Goal: Information Seeking & Learning: Learn about a topic

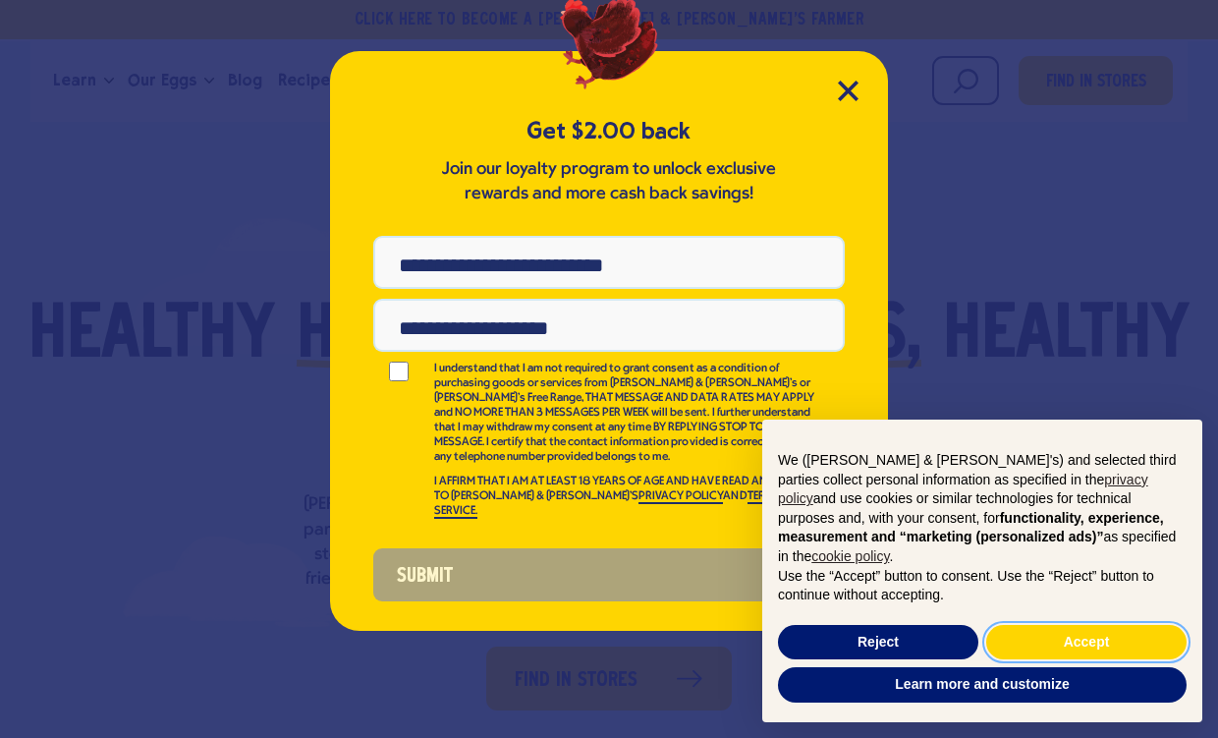
click at [1055, 647] on button "Accept" at bounding box center [1086, 642] width 200 height 35
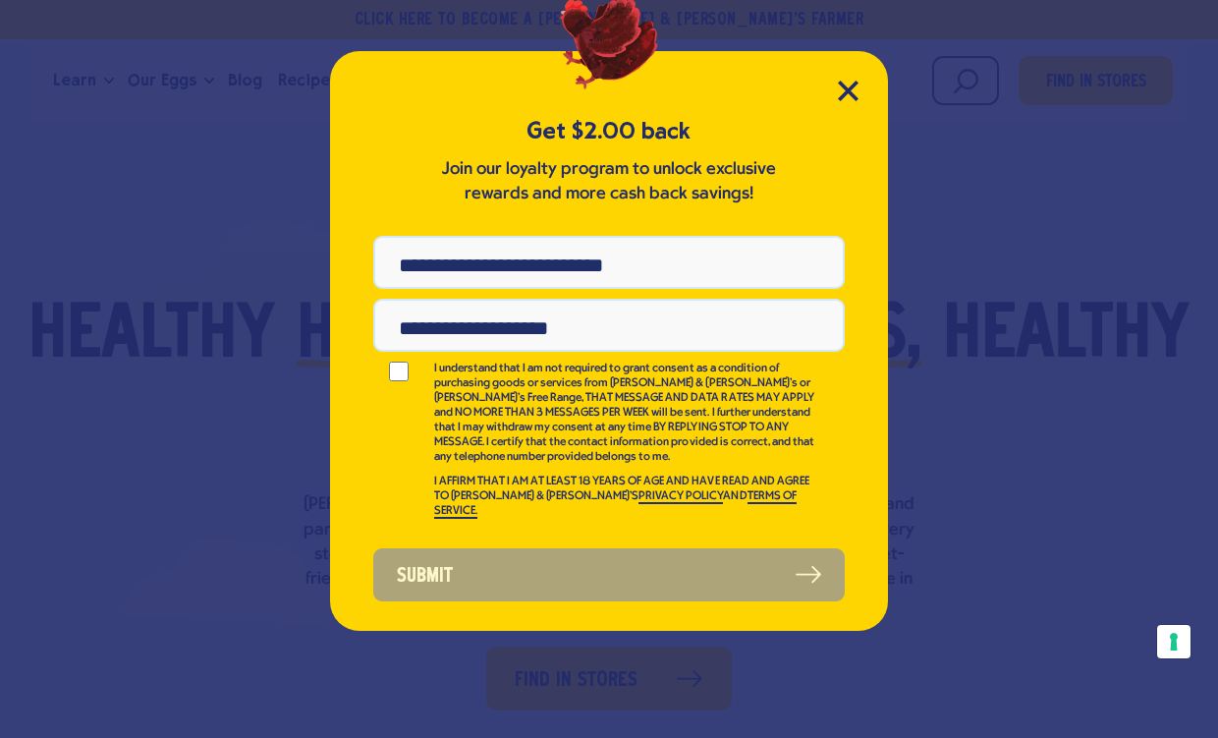
click at [485, 258] on input "Phone Number" at bounding box center [608, 262] width 471 height 53
type input "**********"
click at [604, 341] on input "Email Address" at bounding box center [608, 325] width 471 height 53
type input "**********"
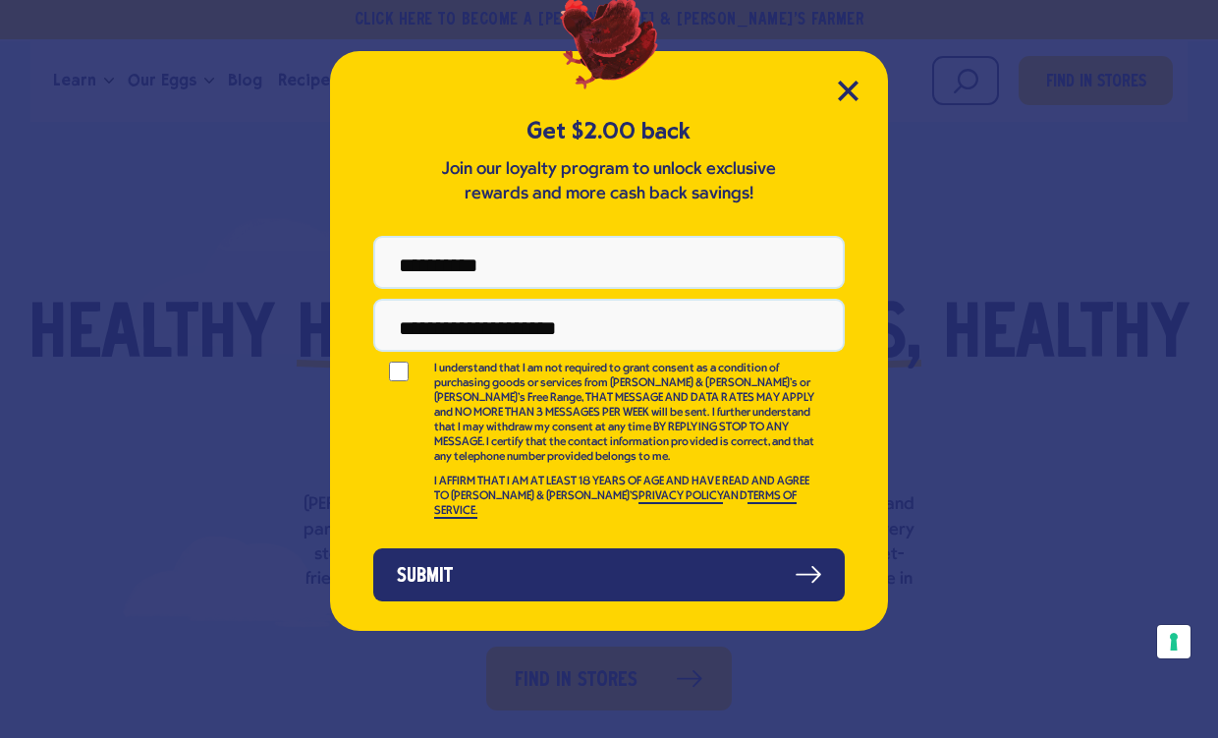
click at [489, 551] on button "Submit" at bounding box center [608, 574] width 471 height 53
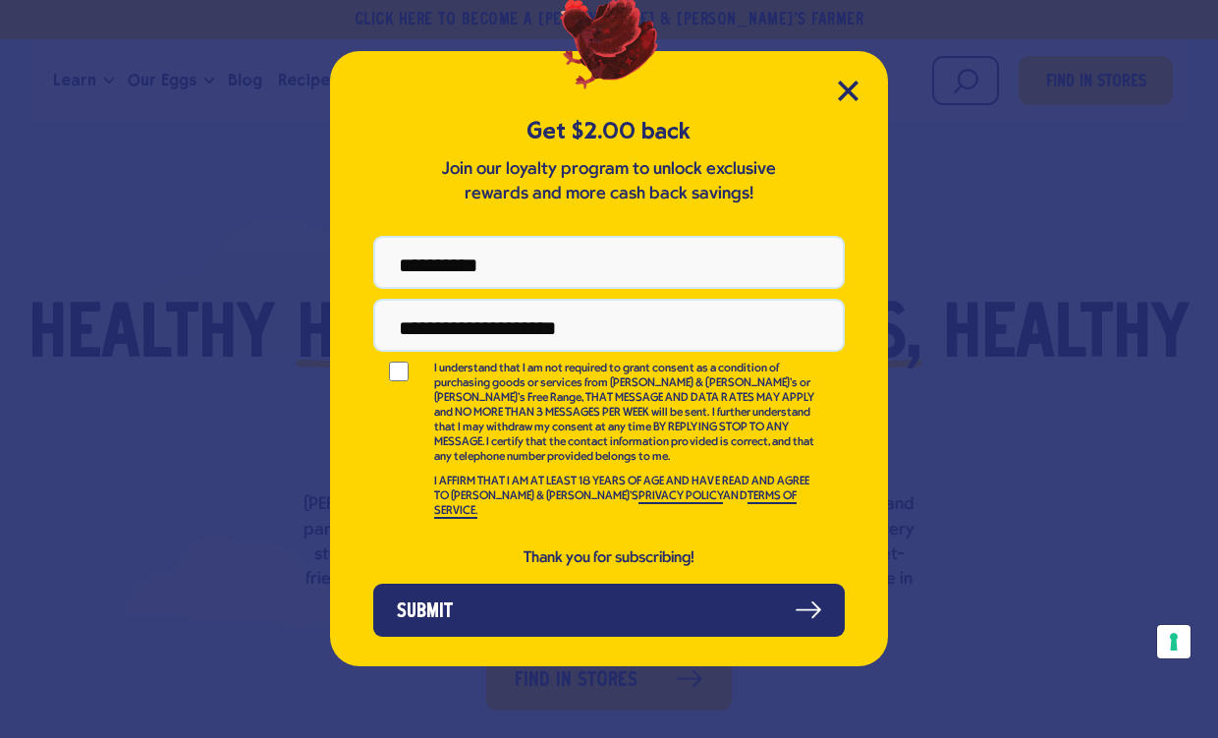
click at [639, 606] on button "Submit" at bounding box center [608, 609] width 471 height 53
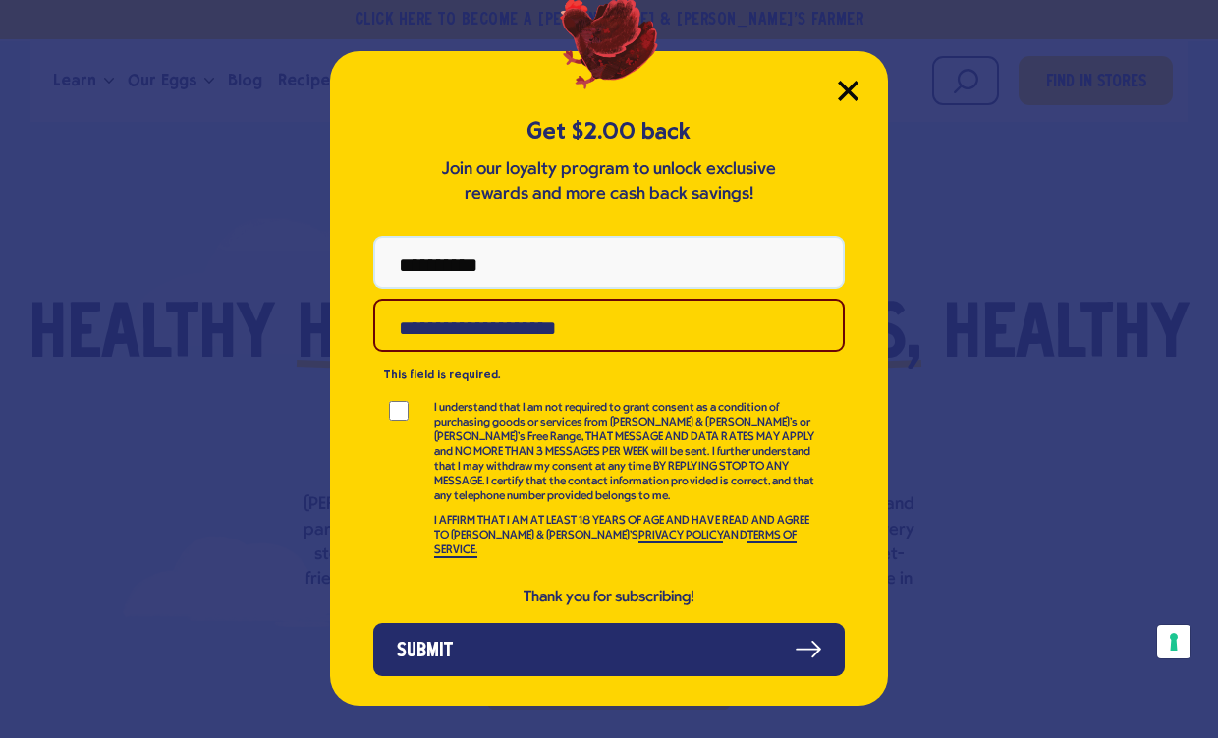
click at [857, 90] on icon "Close Modal" at bounding box center [848, 91] width 21 height 21
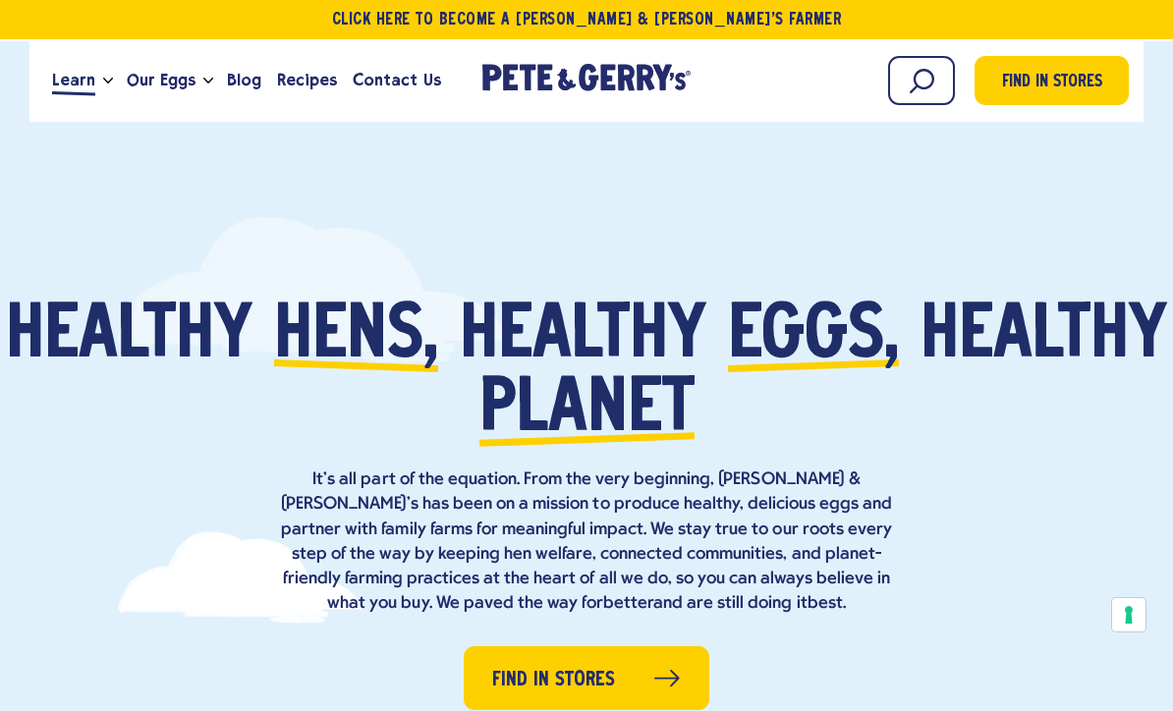
click at [89, 84] on span "Learn" at bounding box center [73, 80] width 43 height 25
click at [104, 82] on polyline "Open the dropdown menu for Learn" at bounding box center [108, 80] width 9 height 4
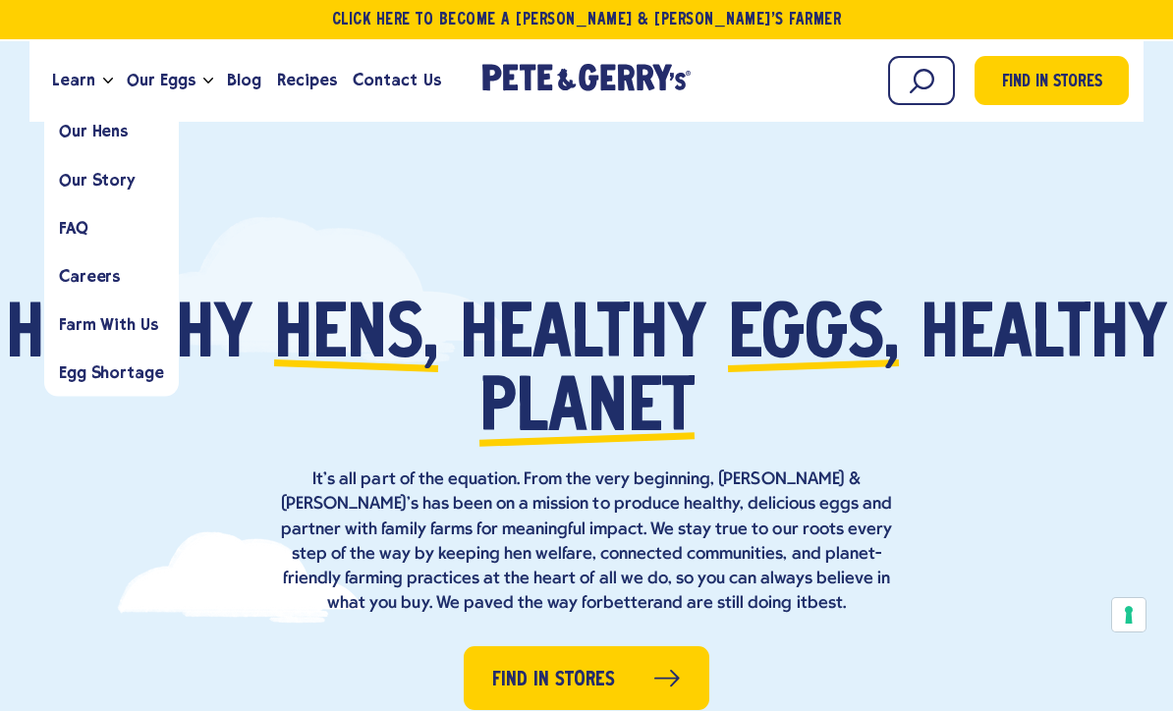
click at [92, 178] on span "Our Story" at bounding box center [97, 179] width 77 height 19
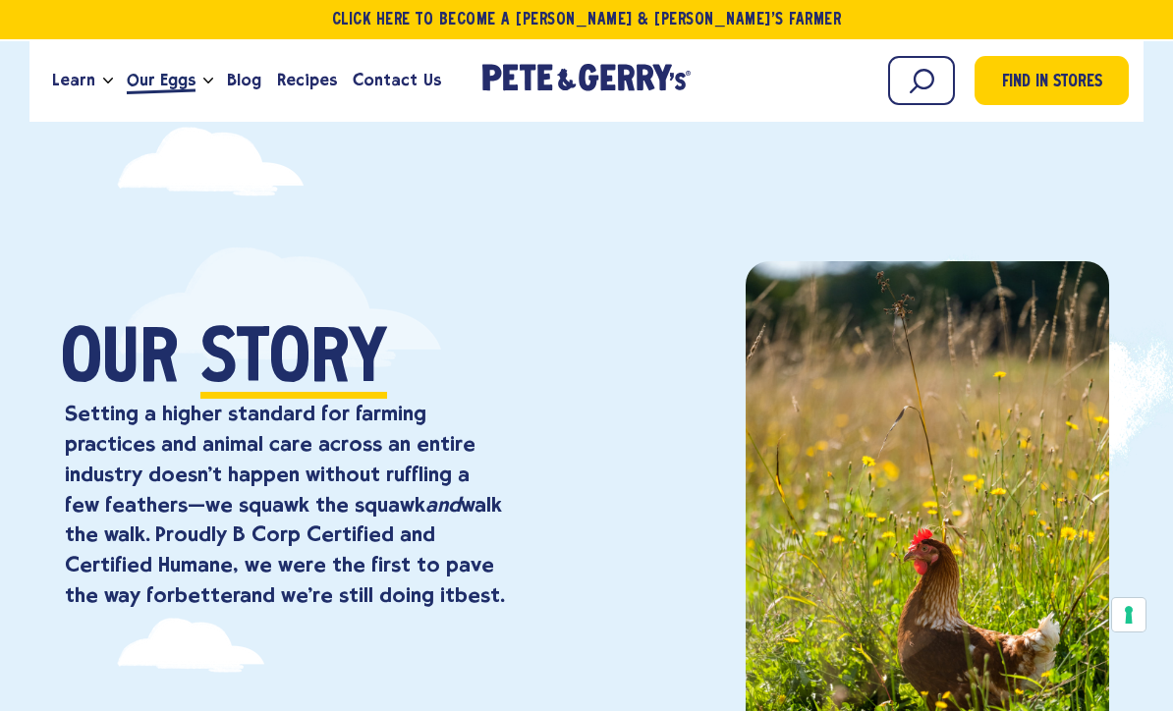
click at [164, 86] on span "Our Eggs" at bounding box center [161, 80] width 69 height 25
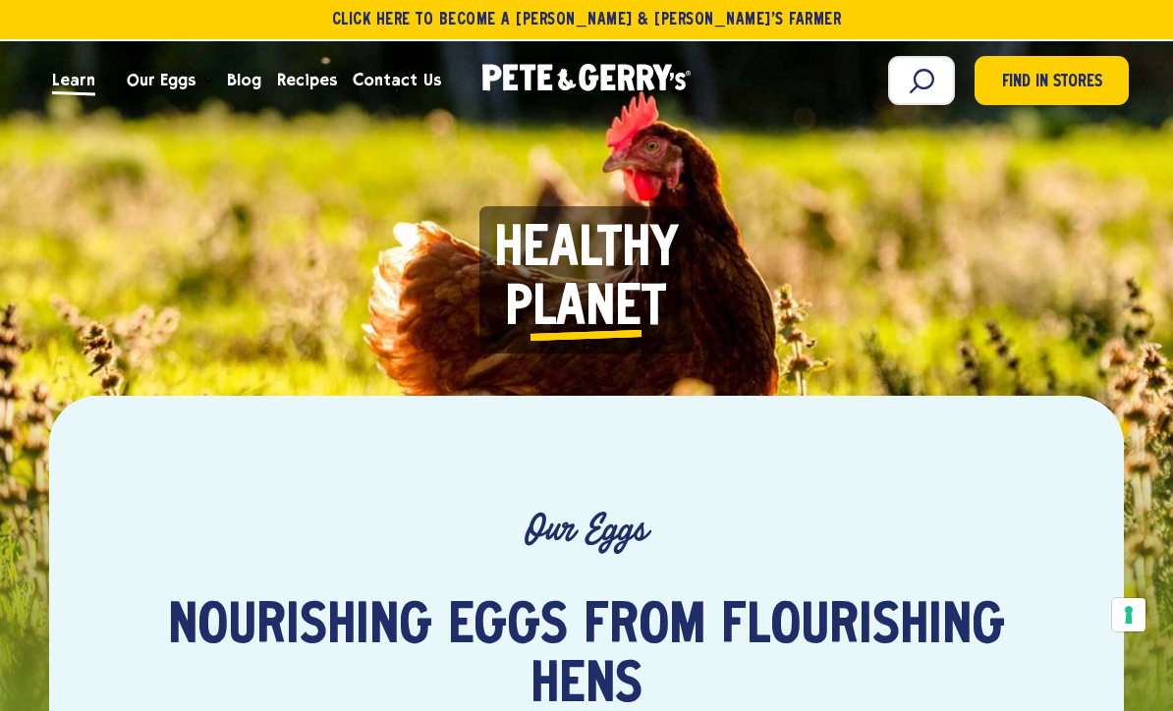
click at [68, 82] on span "Learn" at bounding box center [73, 80] width 43 height 25
click at [80, 92] on span "Learn" at bounding box center [73, 80] width 43 height 25
click at [104, 82] on polyline "Open the dropdown menu for Learn" at bounding box center [108, 80] width 9 height 4
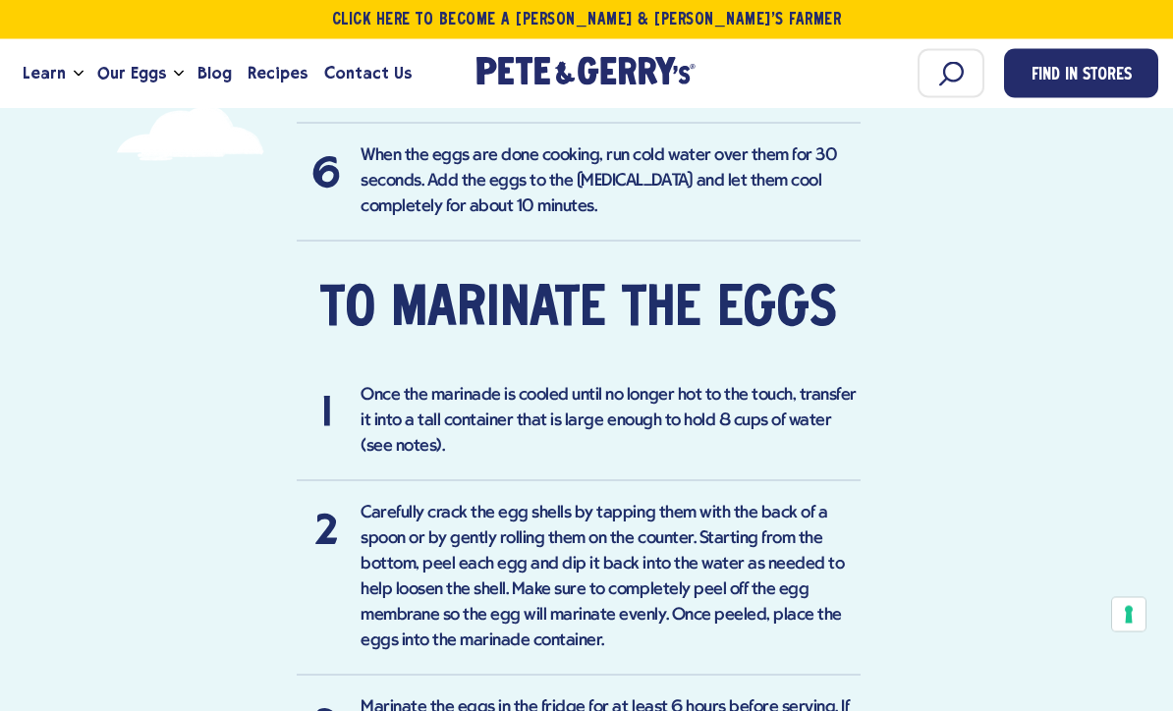
scroll to position [2610, 0]
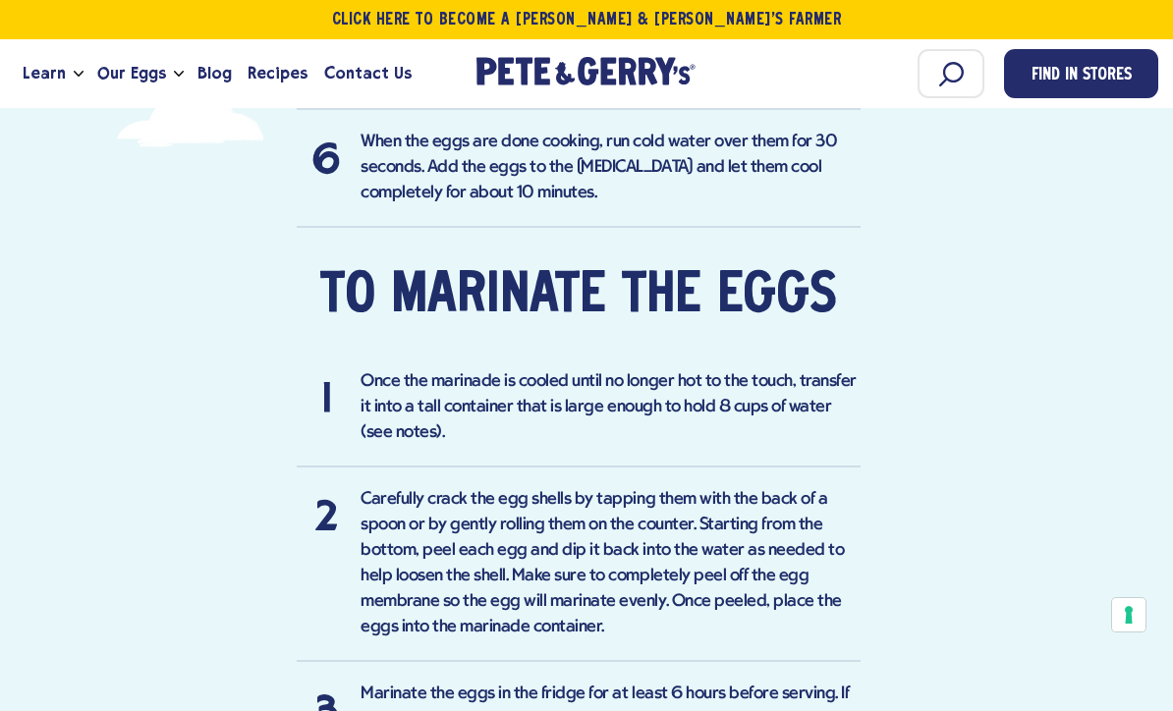
click at [1018, 616] on div "Find in a store near you Ingredients 6-12 large Pete & Gerry's eggs (see notes)…" at bounding box center [586, 554] width 1143 height 4530
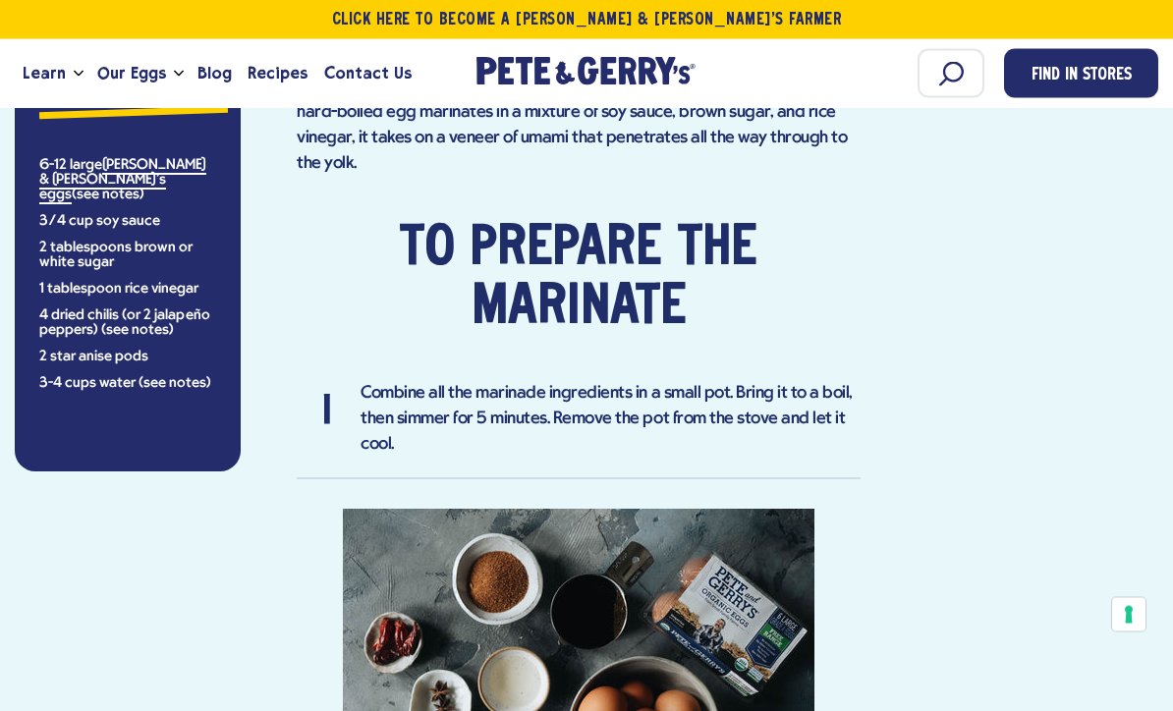
scroll to position [1258, 0]
